Goal: Task Accomplishment & Management: Use online tool/utility

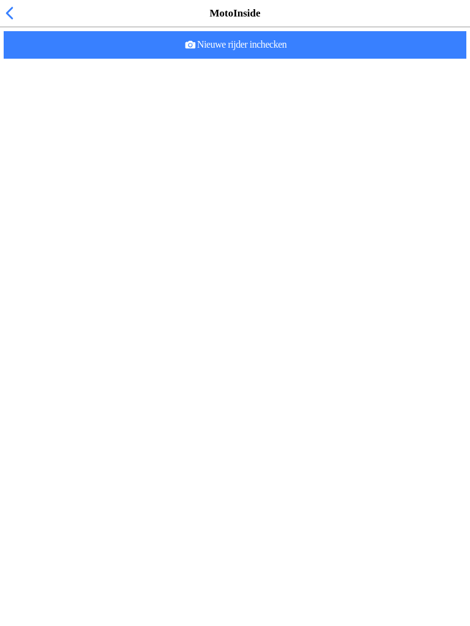
click at [3, 21] on span "button" at bounding box center [8, 13] width 13 height 19
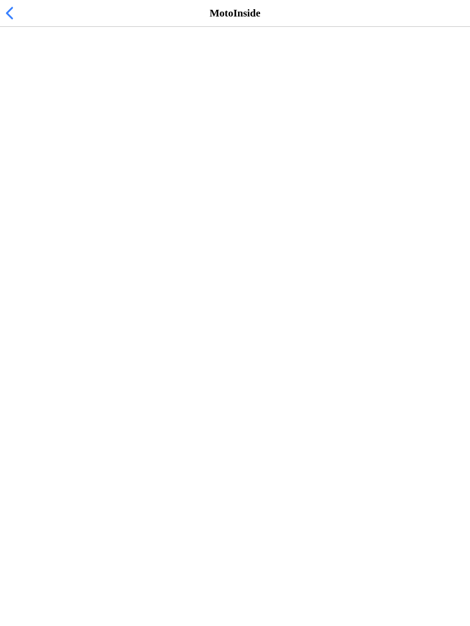
click at [38, 69] on h2 "Vrij rijden woensdag 15:15-19:00" at bounding box center [229, 63] width 438 height 12
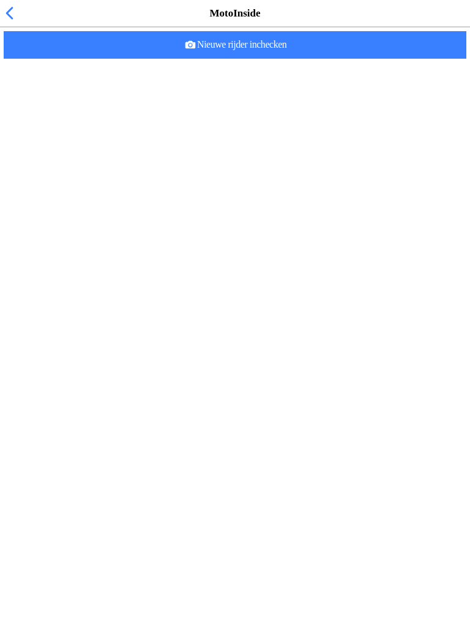
click at [0, 0] on slot "Nieuwe rijder inchecken" at bounding box center [0, 0] width 0 height 0
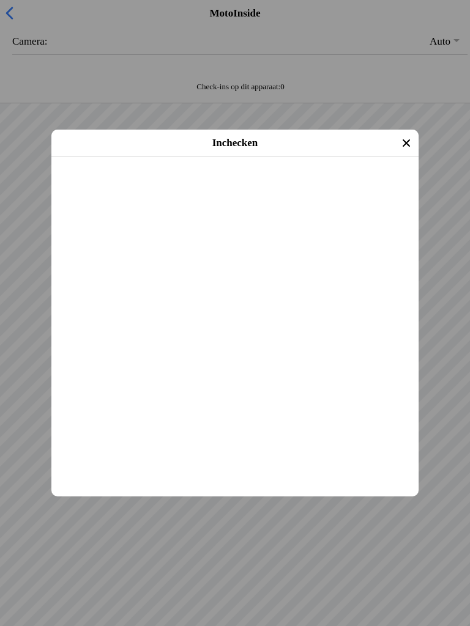
click at [0, 0] on slot "Inchecken" at bounding box center [0, 0] width 0 height 0
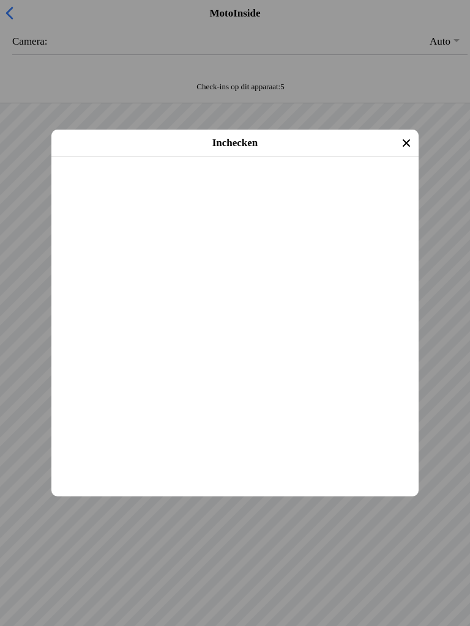
click at [0, 0] on slot "Inchecken" at bounding box center [0, 0] width 0 height 0
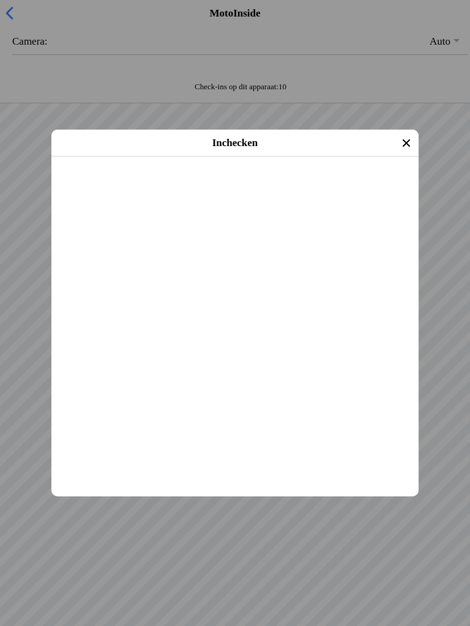
click at [0, 0] on slot "Inchecken" at bounding box center [0, 0] width 0 height 0
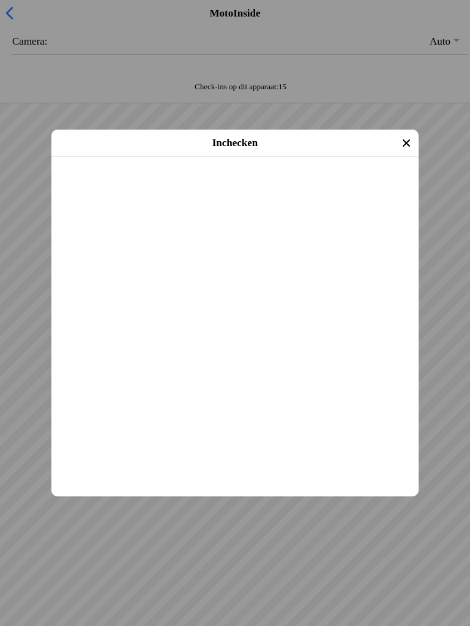
click at [0, 0] on slot "Inchecken" at bounding box center [0, 0] width 0 height 0
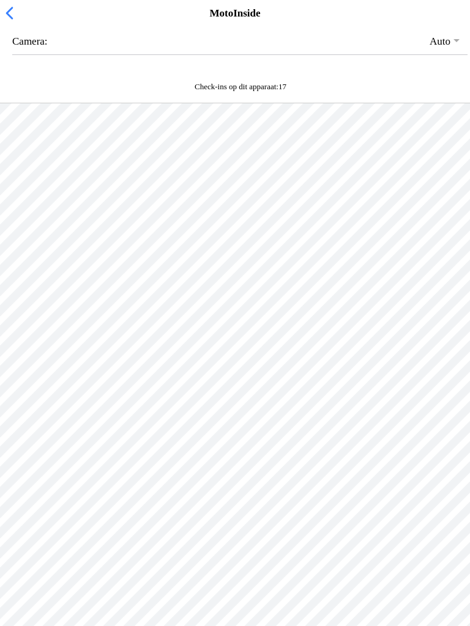
click at [7, 17] on span "button" at bounding box center [8, 13] width 13 height 19
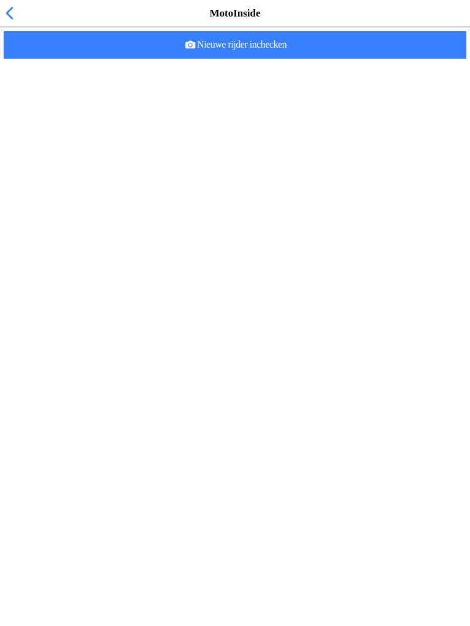
click at [72, 42] on ion-list-header "Ingecheckte rijders (17)" at bounding box center [240, 38] width 480 height 24
click at [7, 17] on span "button" at bounding box center [8, 13] width 13 height 19
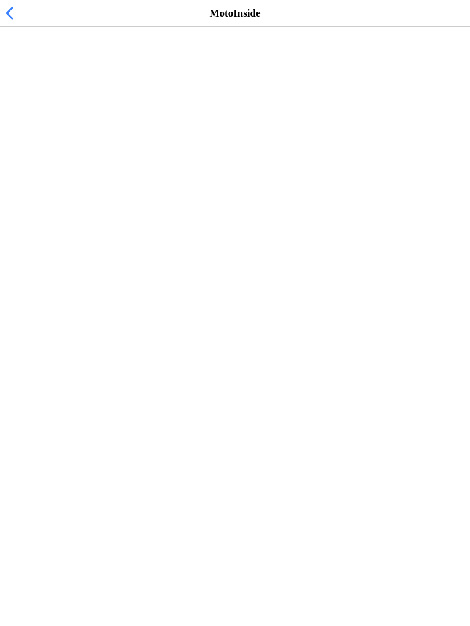
click at [42, 69] on h2 "Vrij rijden woensdag 15:15-19:00" at bounding box center [229, 63] width 438 height 12
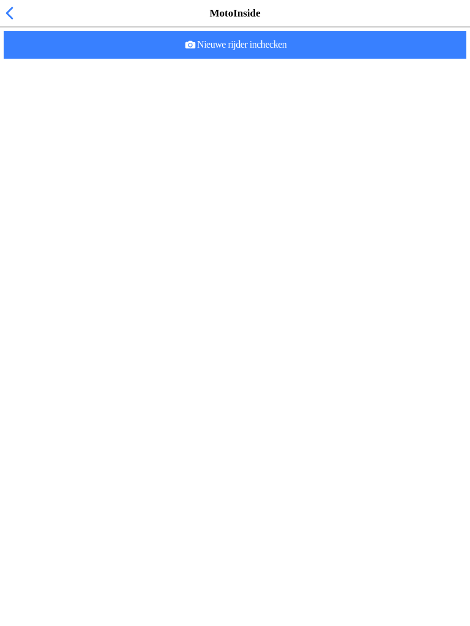
click at [0, 0] on slot "Nieuwe rijder inchecken" at bounding box center [0, 0] width 0 height 0
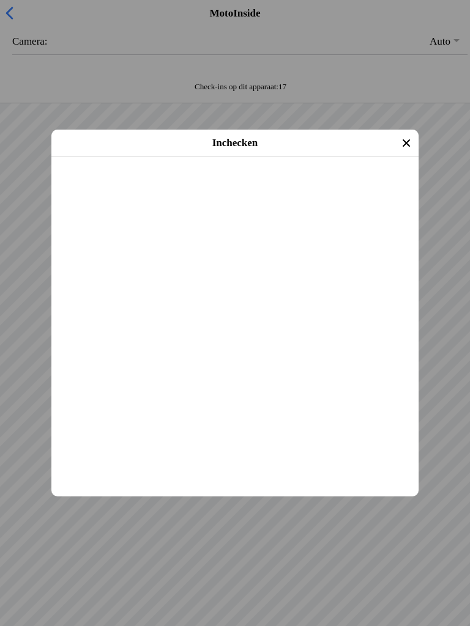
click at [0, 0] on slot "Inchecken" at bounding box center [0, 0] width 0 height 0
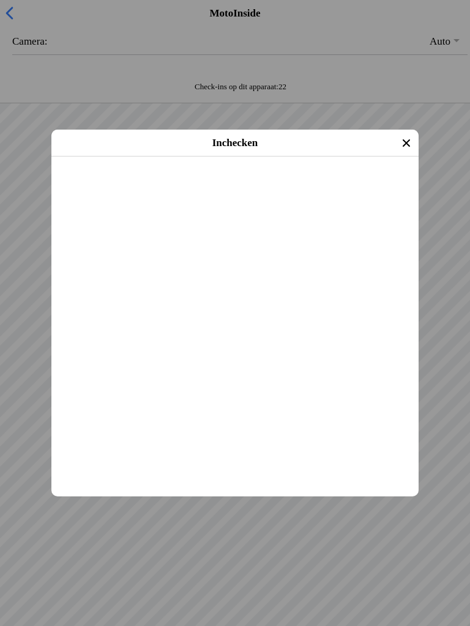
click at [0, 0] on slot "Inchecken" at bounding box center [0, 0] width 0 height 0
